Goal: Task Accomplishment & Management: Manage account settings

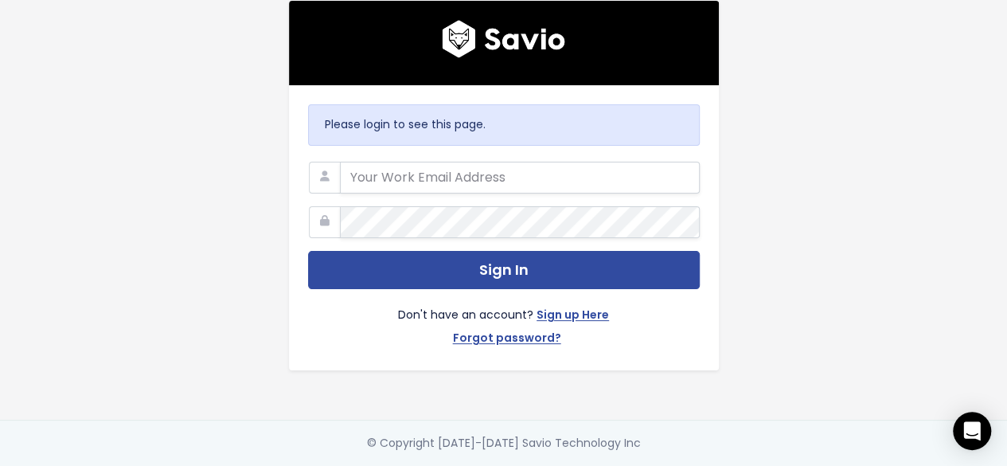
click at [675, 180] on keeper-lock "Open Keeper Popup" at bounding box center [680, 177] width 19 height 19
click at [207, 173] on div "Please login to see this page. Sign In Don't have an account? Sign up Here Forg…" at bounding box center [504, 210] width 908 height 420
click at [65, 262] on div "Please login to see this page. Sign In Don't have an account? Sign up Here Forg…" at bounding box center [504, 210] width 908 height 420
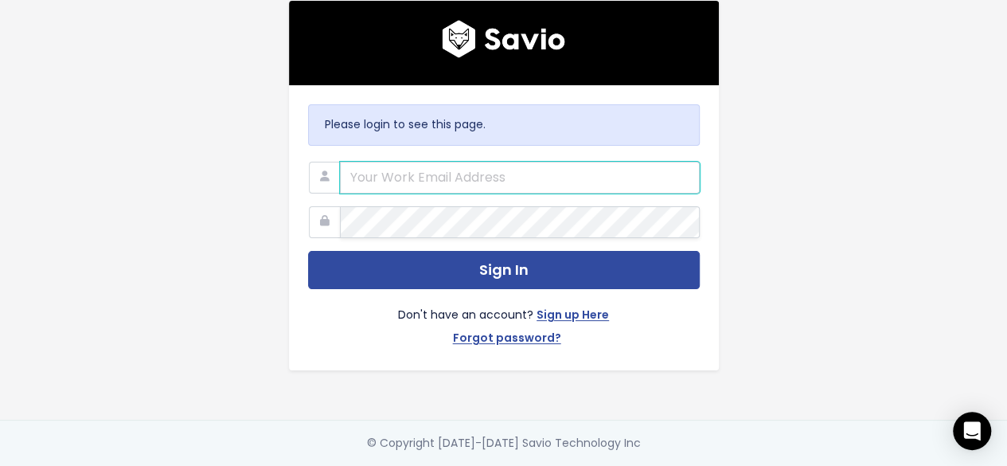
click at [551, 176] on input "email" at bounding box center [520, 178] width 360 height 32
type input "scott@haulerhero.com"
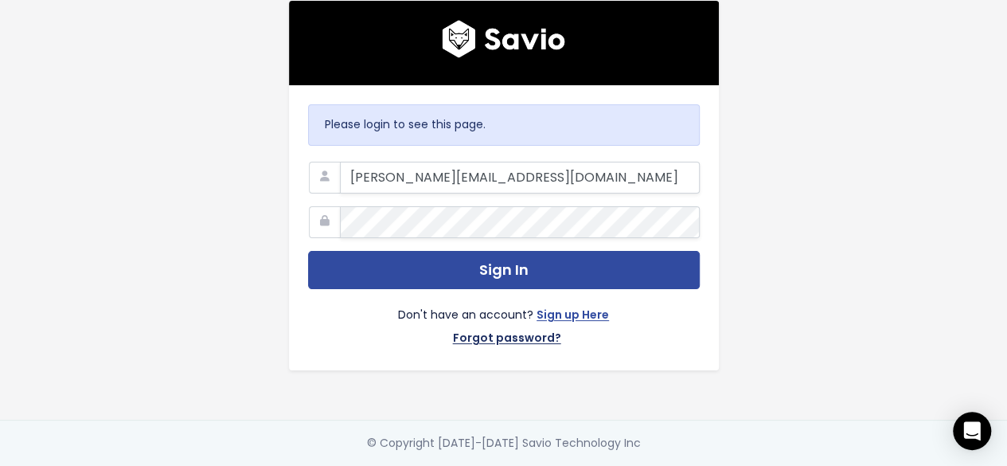
click at [506, 333] on link "Forgot password?" at bounding box center [507, 339] width 108 height 23
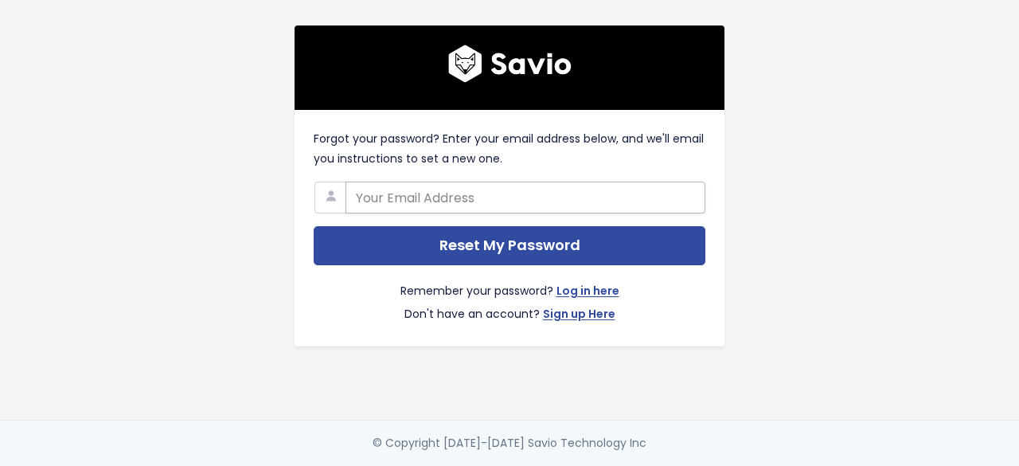
click at [404, 196] on input "text" at bounding box center [526, 198] width 360 height 32
type input "[PERSON_NAME][EMAIL_ADDRESS][DOMAIN_NAME]"
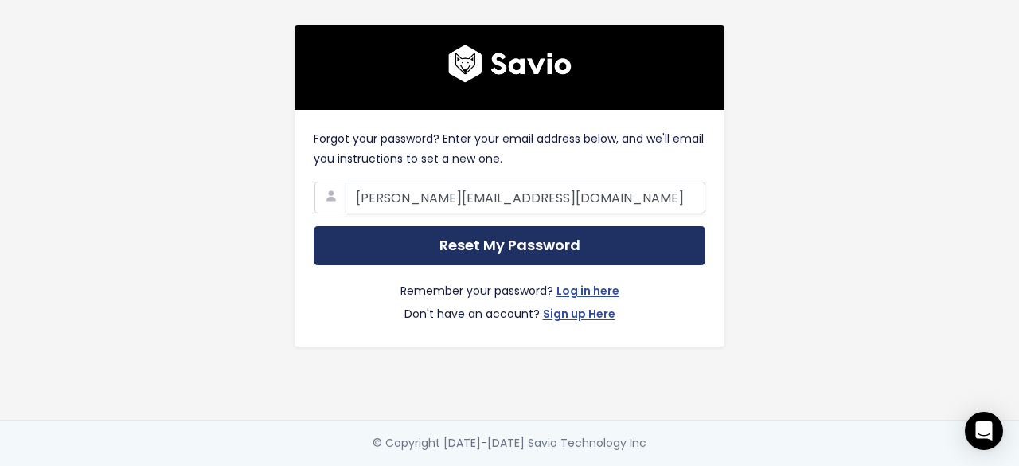
click at [495, 241] on input "Reset My Password" at bounding box center [510, 245] width 392 height 39
